Goal: Transaction & Acquisition: Obtain resource

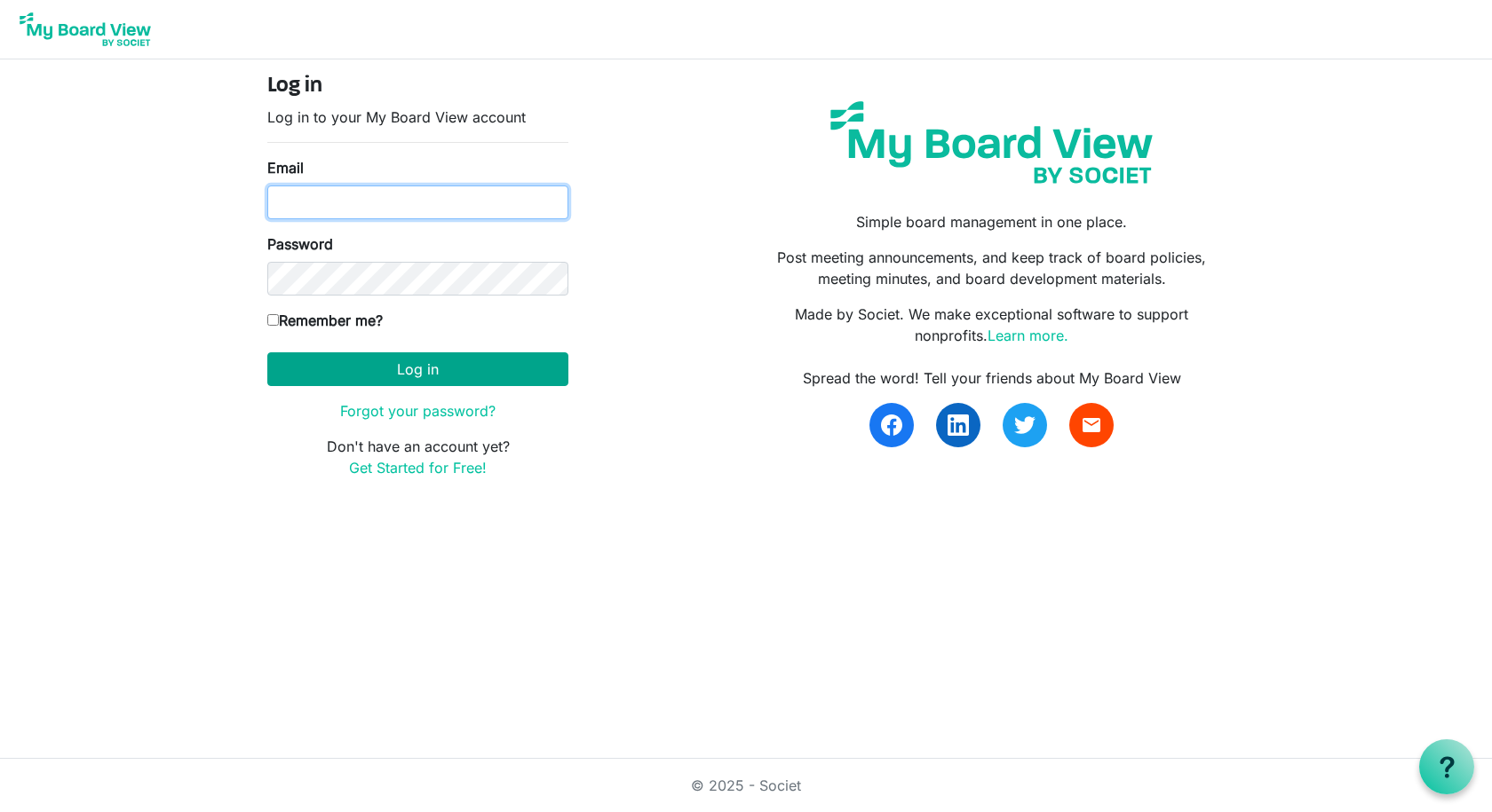
type input "[EMAIL_ADDRESS][DOMAIN_NAME]"
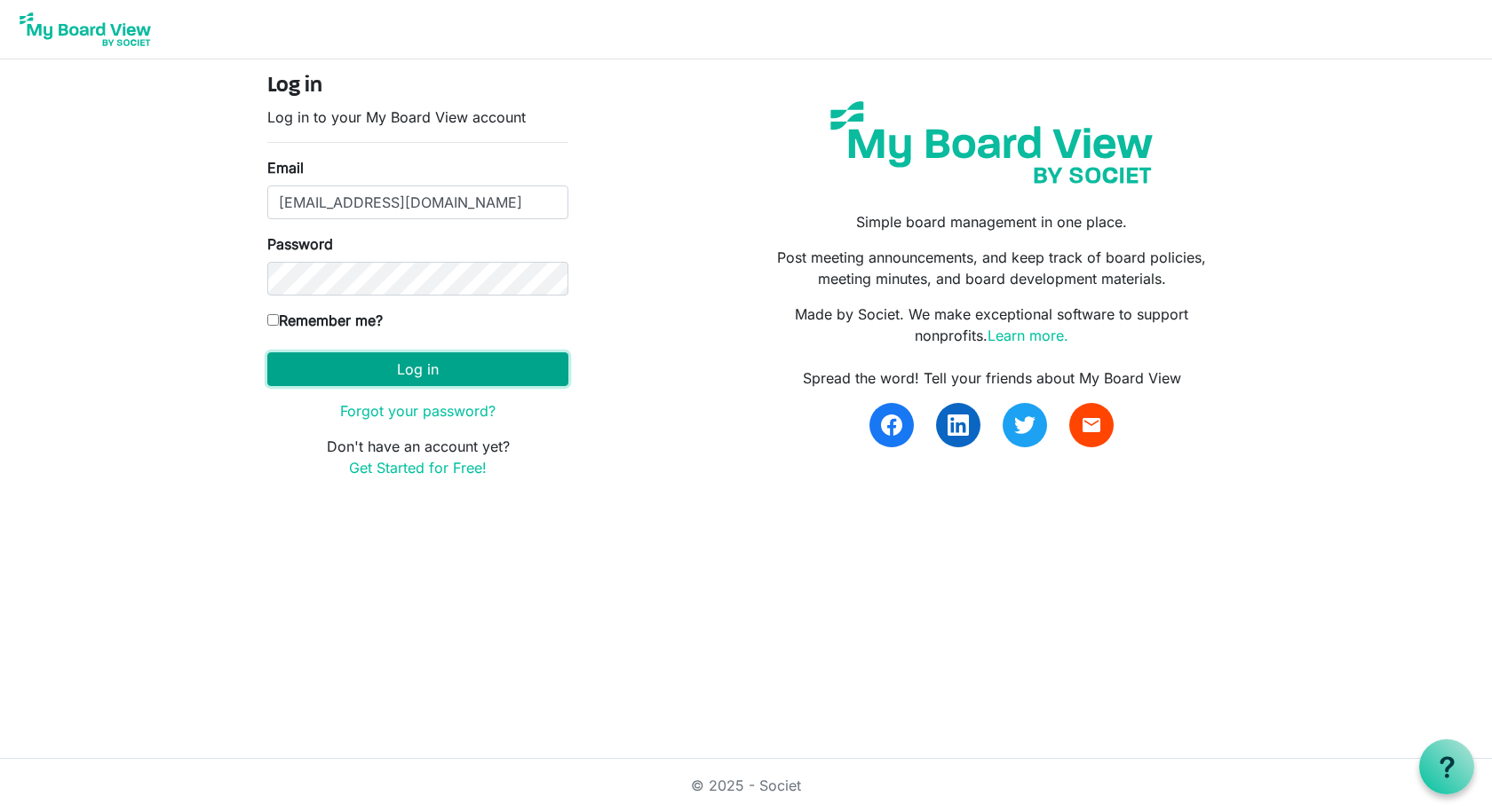
click at [396, 372] on button "Log in" at bounding box center [417, 369] width 301 height 34
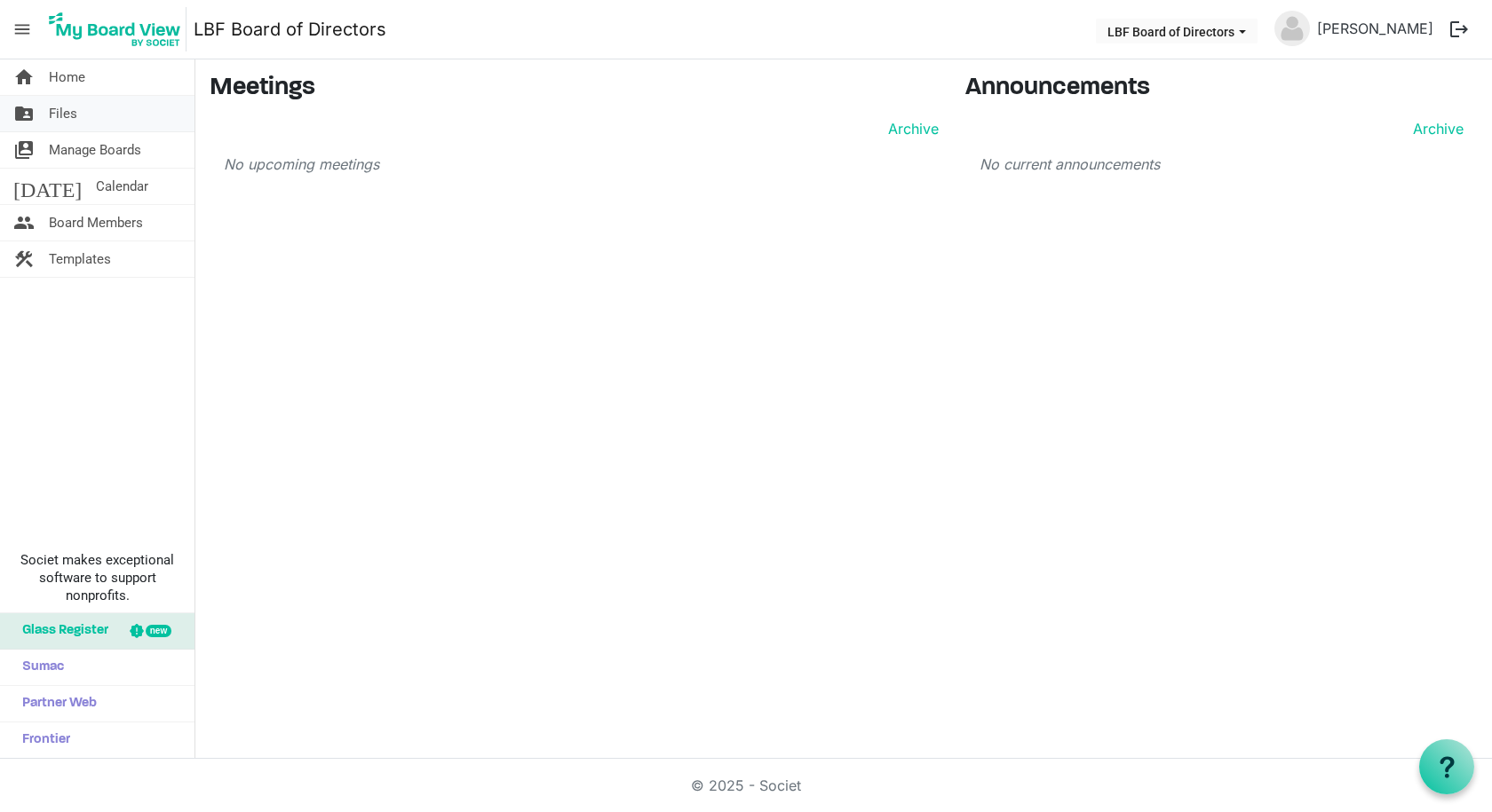
click at [49, 107] on span "Files" at bounding box center [63, 114] width 28 height 36
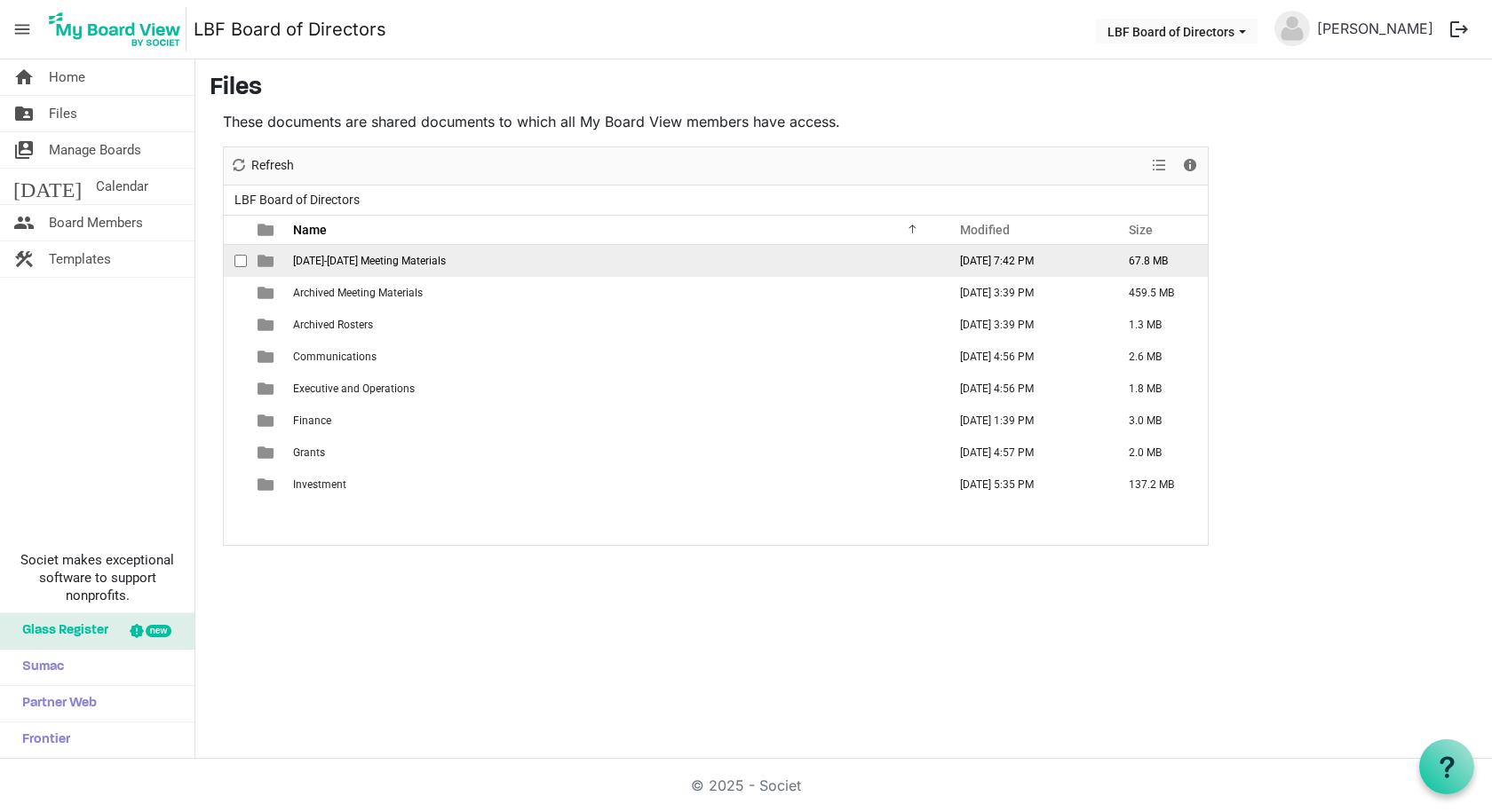
click at [373, 255] on span "[DATE]-[DATE] Meeting Materials" at bounding box center [369, 261] width 153 height 12
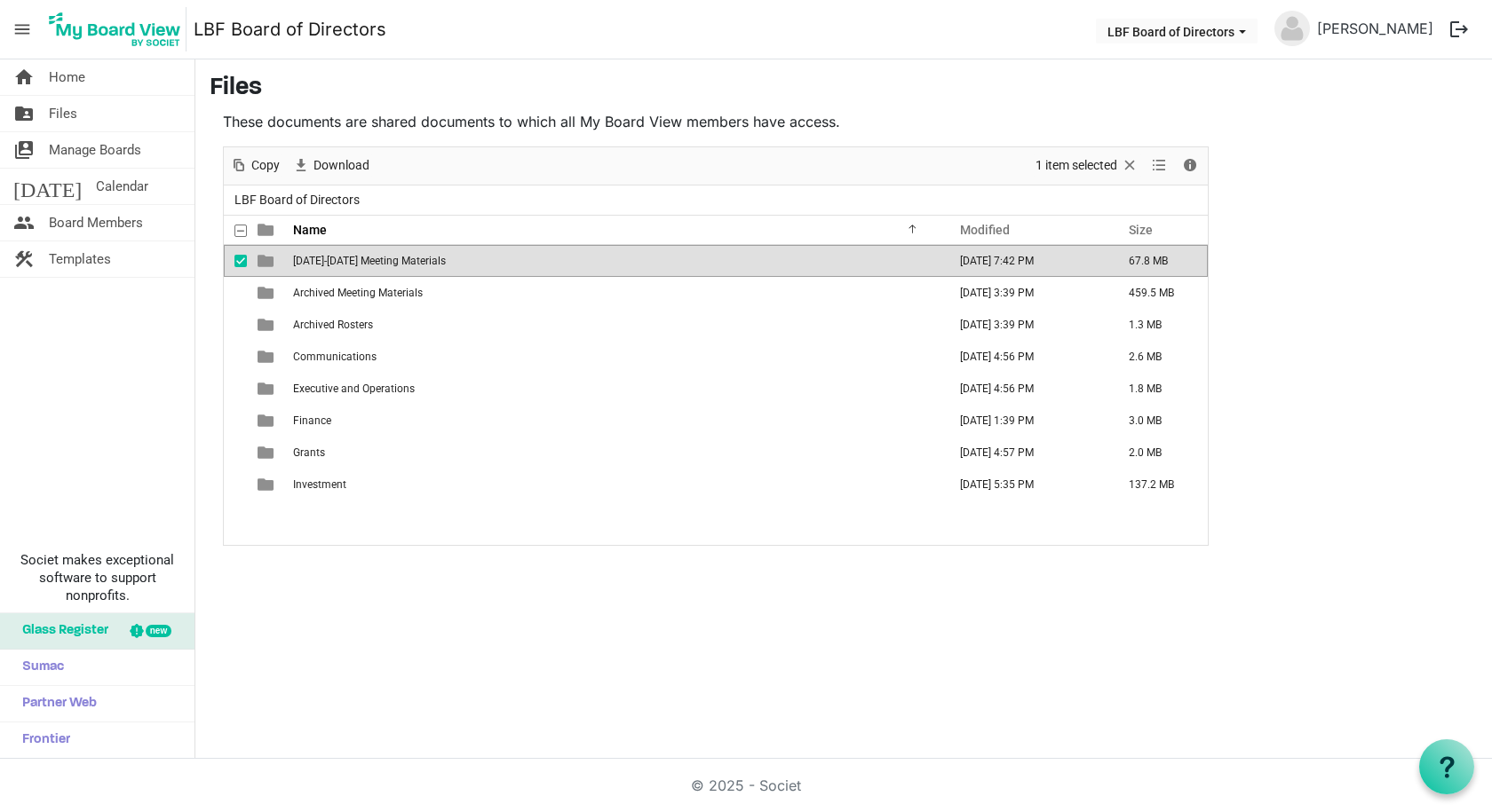
click at [373, 255] on span "[DATE]-[DATE] Meeting Materials" at bounding box center [369, 261] width 153 height 12
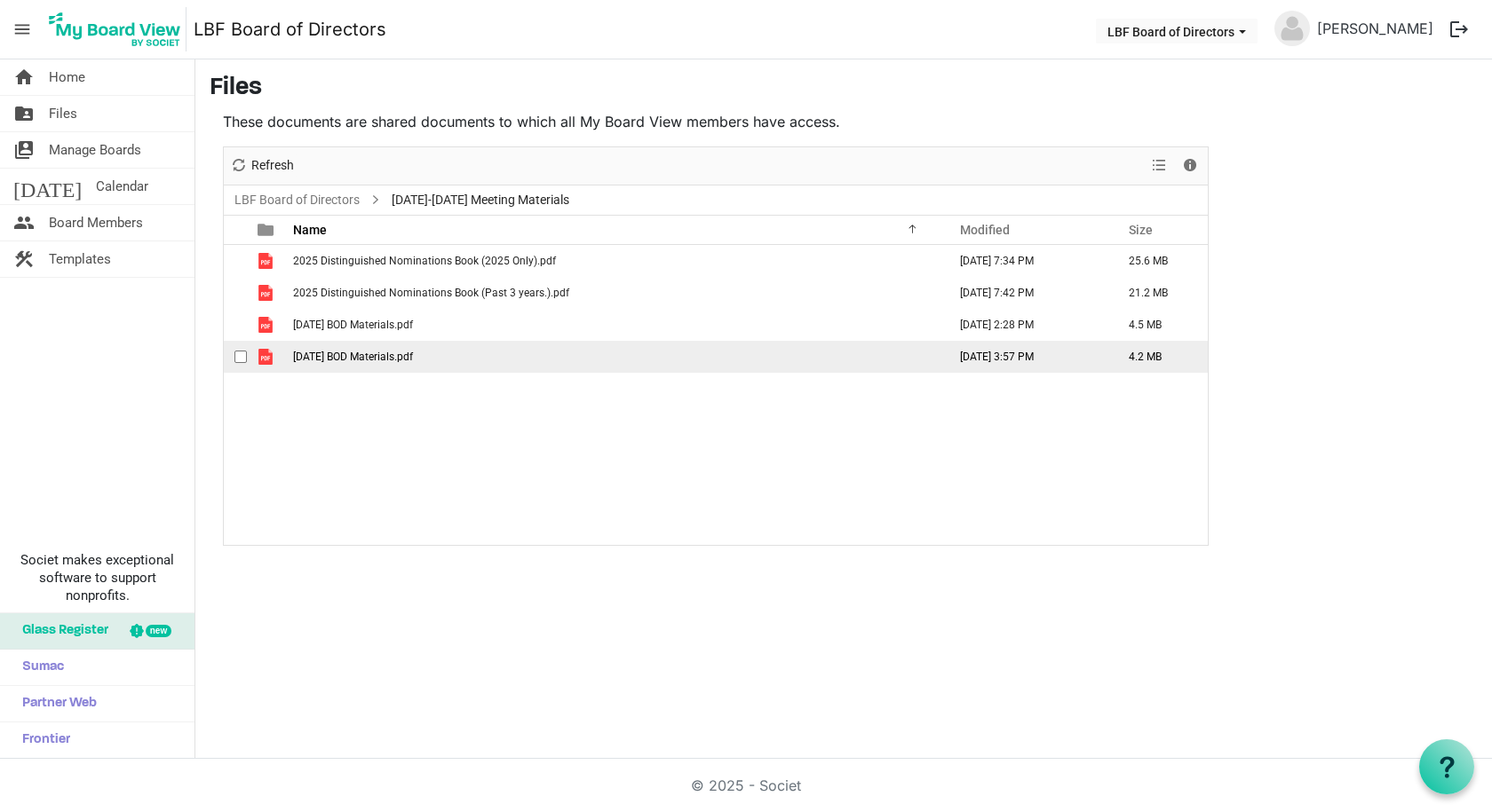
click at [413, 361] on span "[DATE] BOD Materials.pdf" at bounding box center [353, 357] width 120 height 12
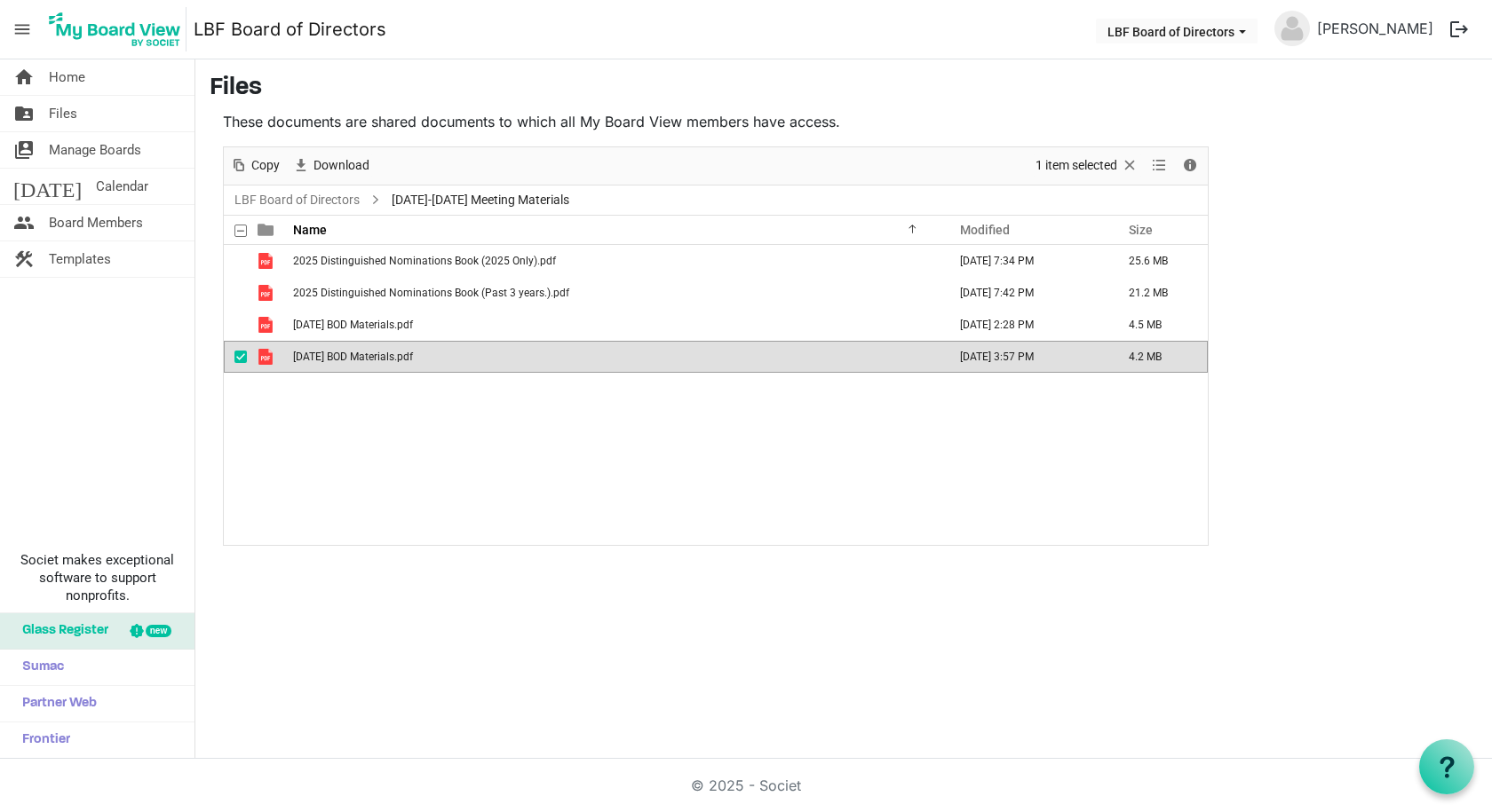
click at [413, 361] on span "[DATE] BOD Materials.pdf" at bounding box center [353, 357] width 120 height 12
